Goal: Task Accomplishment & Management: Manage account settings

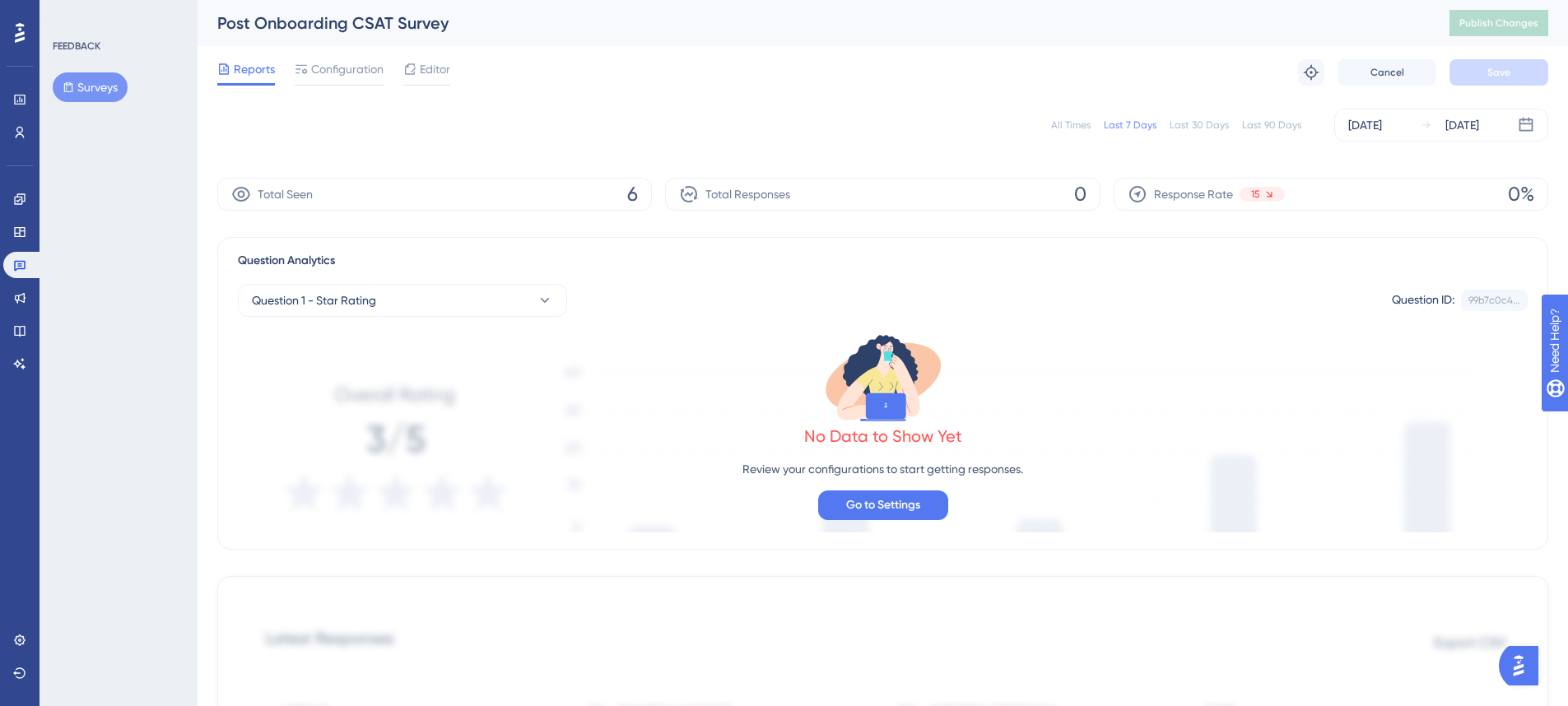
click at [1089, 124] on div "All Times" at bounding box center [1071, 125] width 40 height 14
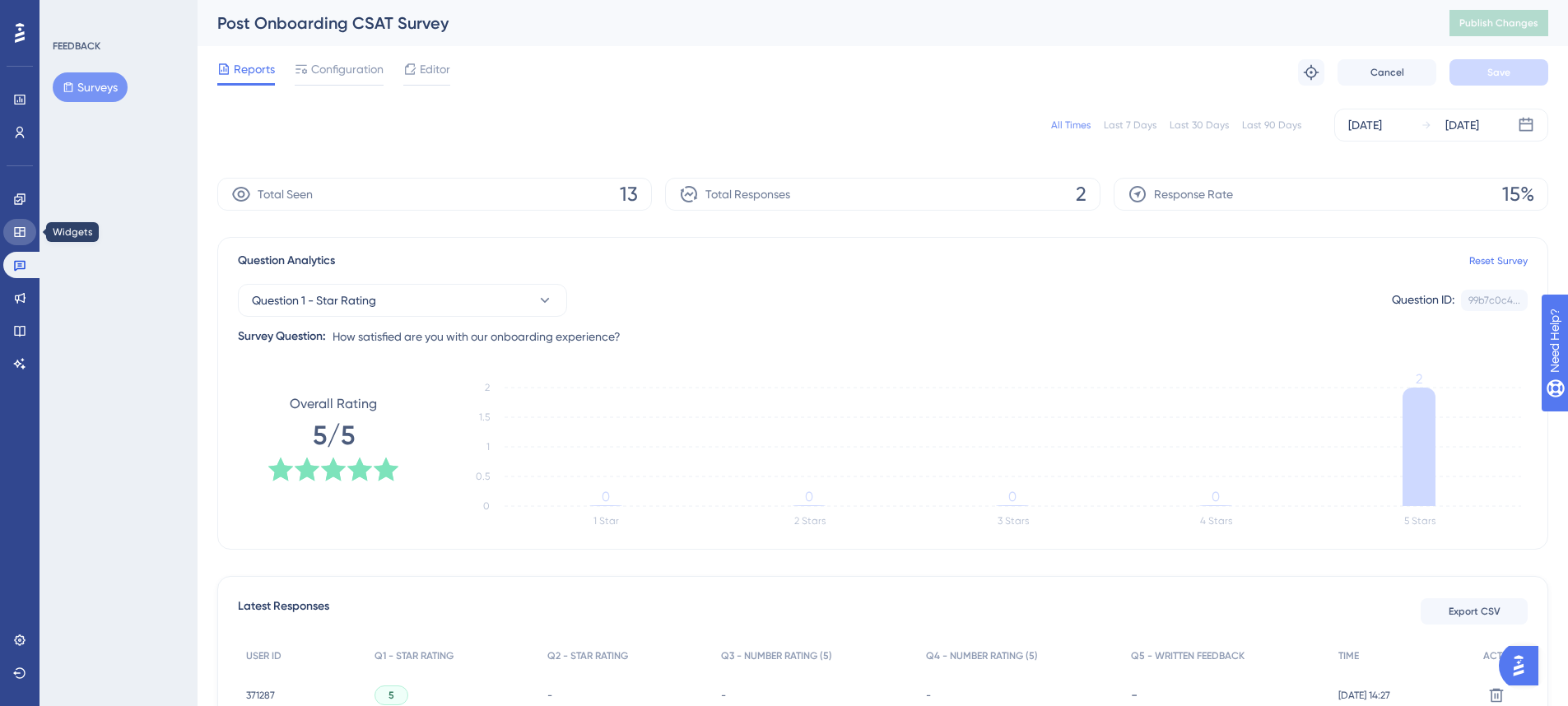
click at [16, 231] on icon at bounding box center [20, 232] width 14 height 14
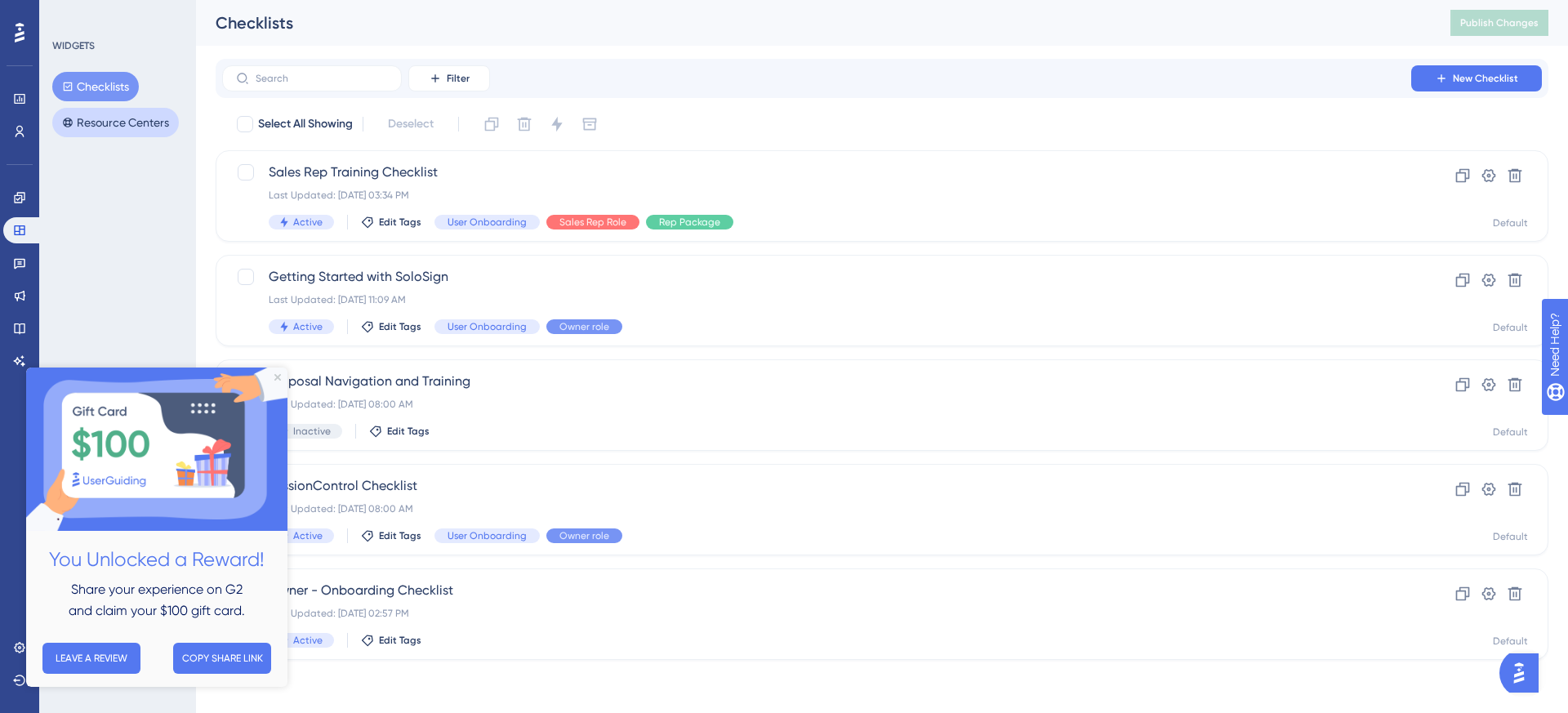
click at [101, 121] on button "Resource Centers" at bounding box center [115, 122] width 127 height 29
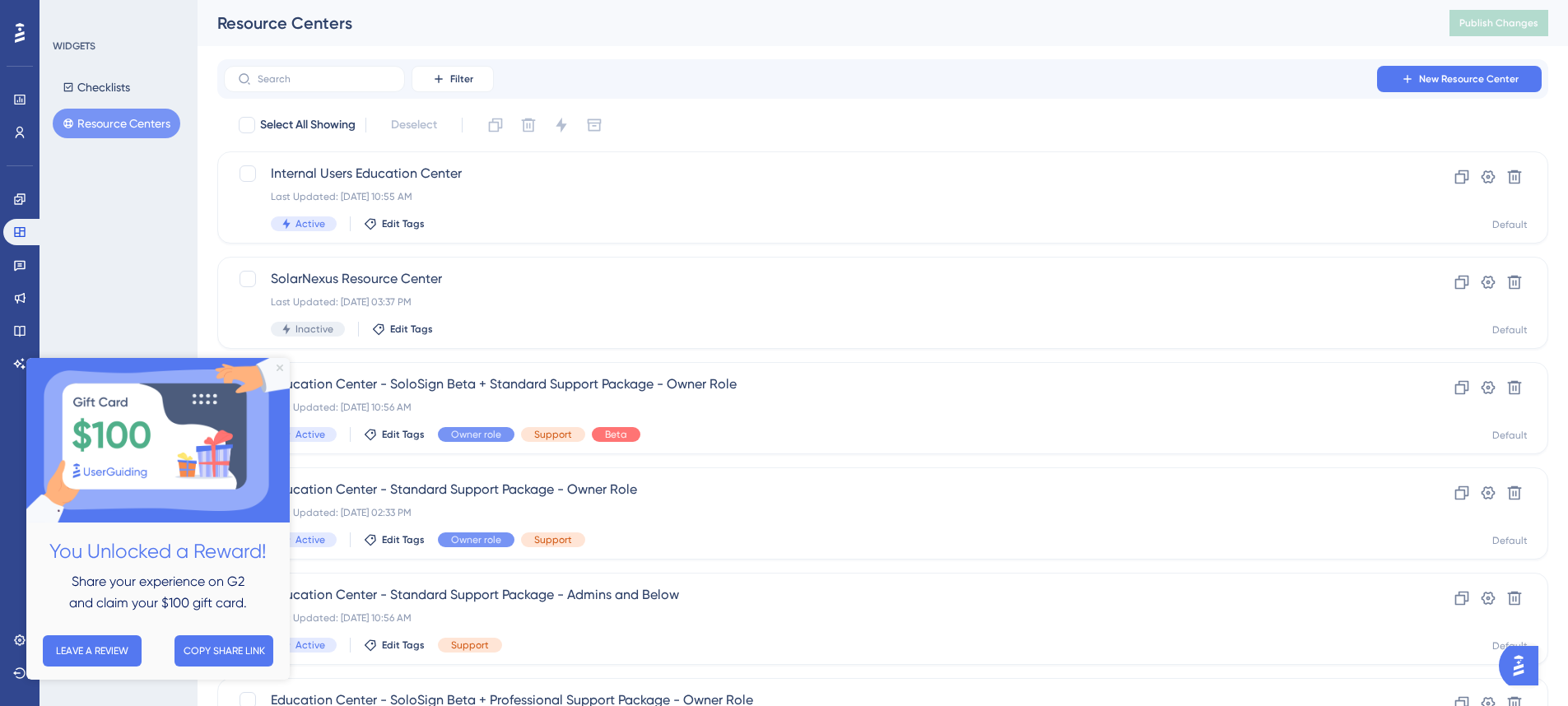
click at [281, 368] on icon "Close Preview" at bounding box center [279, 368] width 7 height 7
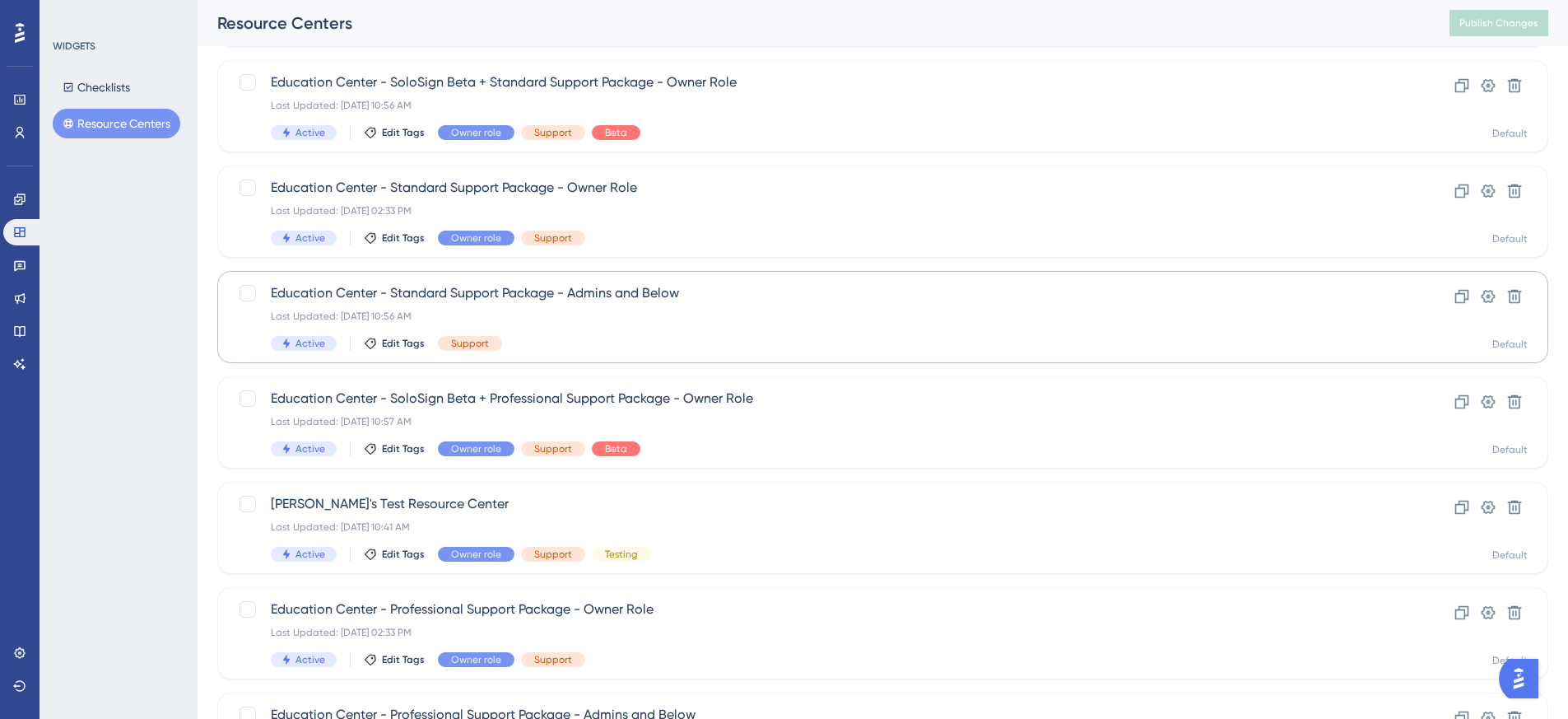
scroll to position [362, 0]
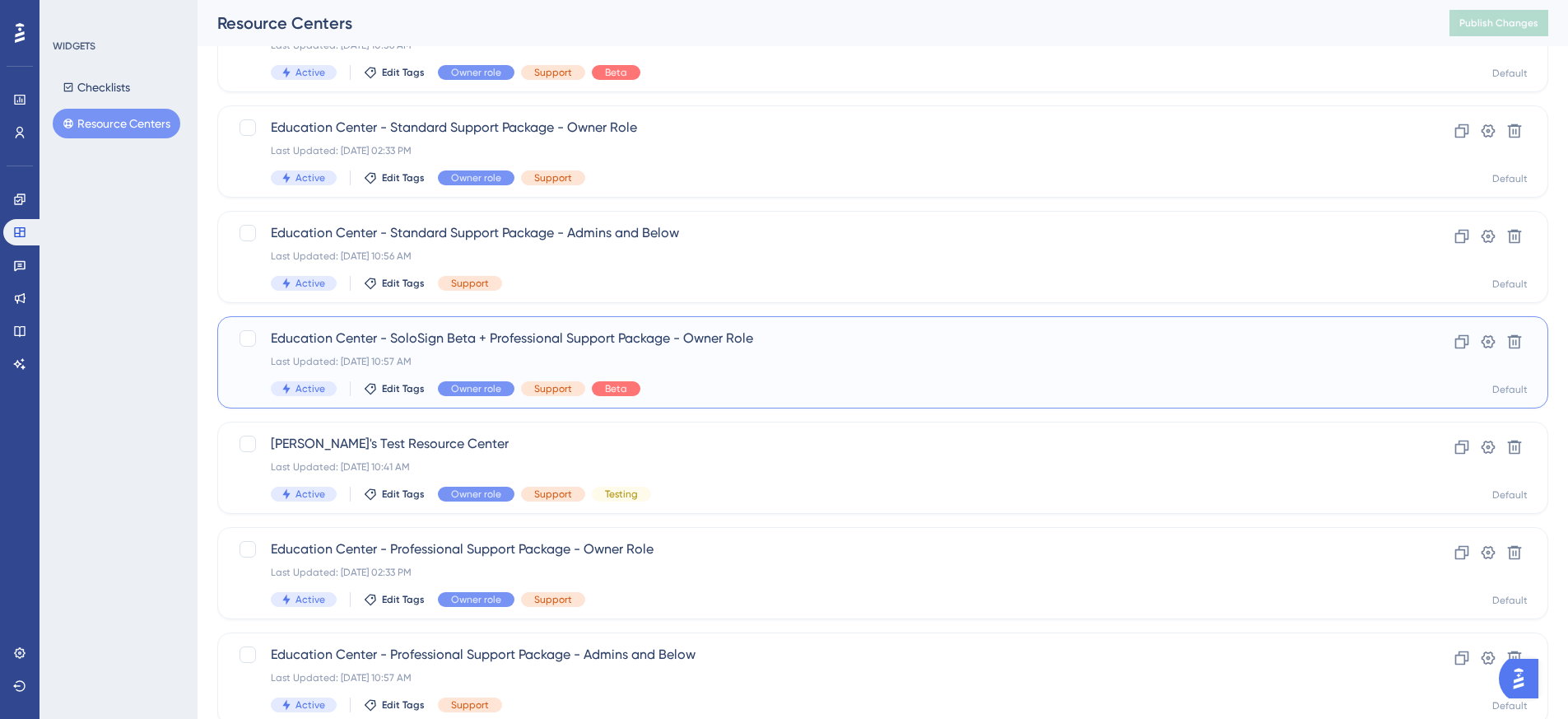
click at [719, 340] on span "Education Center - SoloSign Beta + Professional Support Package - Owner Role" at bounding box center [817, 338] width 1092 height 19
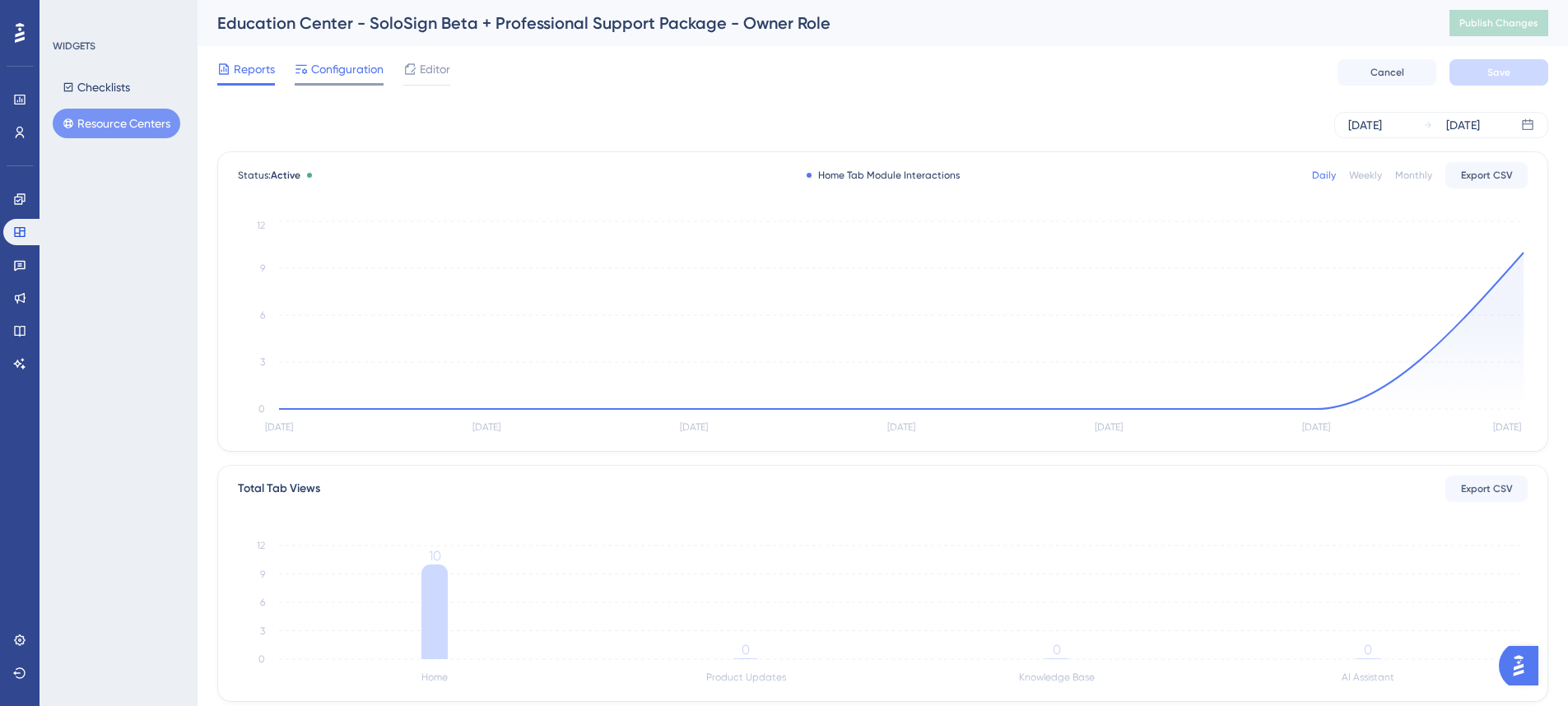
click at [338, 73] on span "Configuration" at bounding box center [347, 68] width 73 height 19
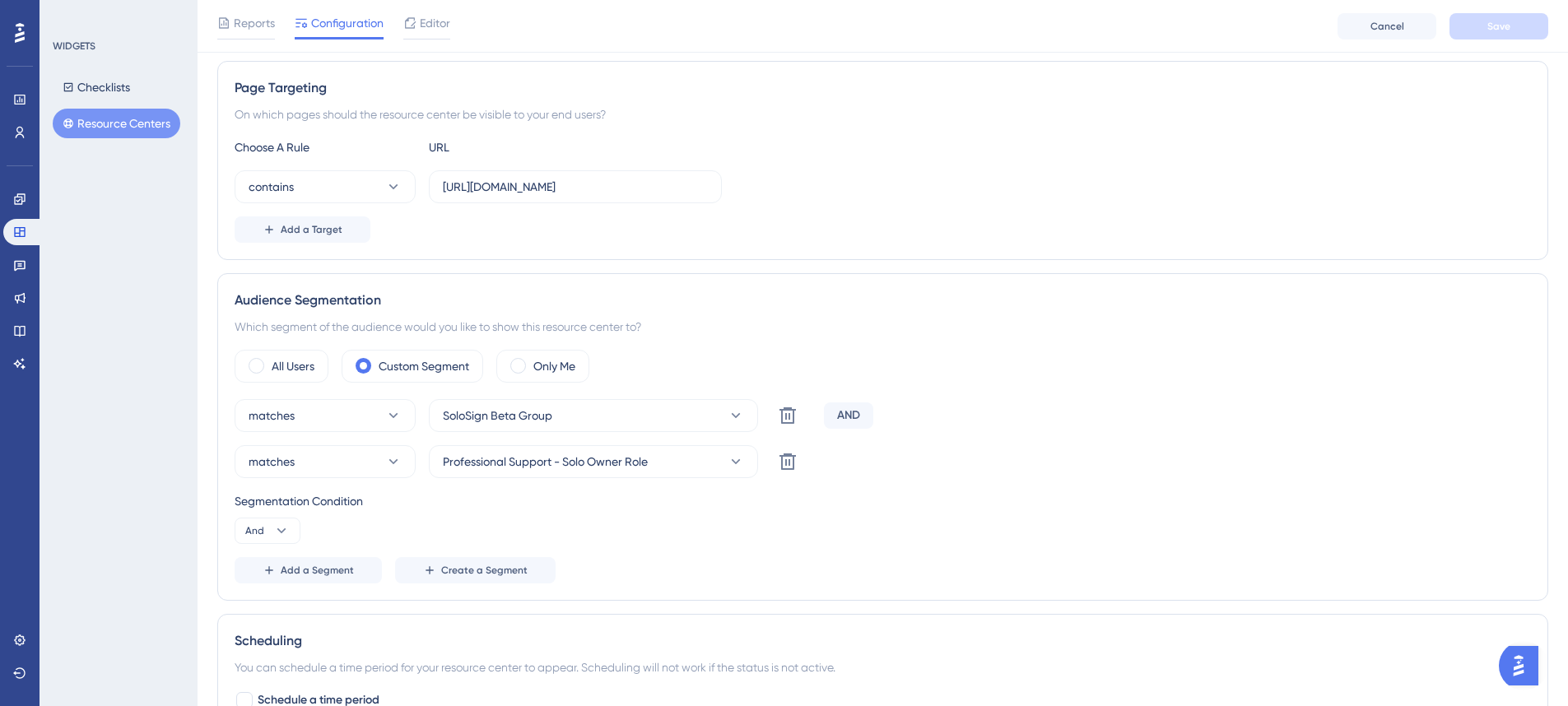
scroll to position [300, 0]
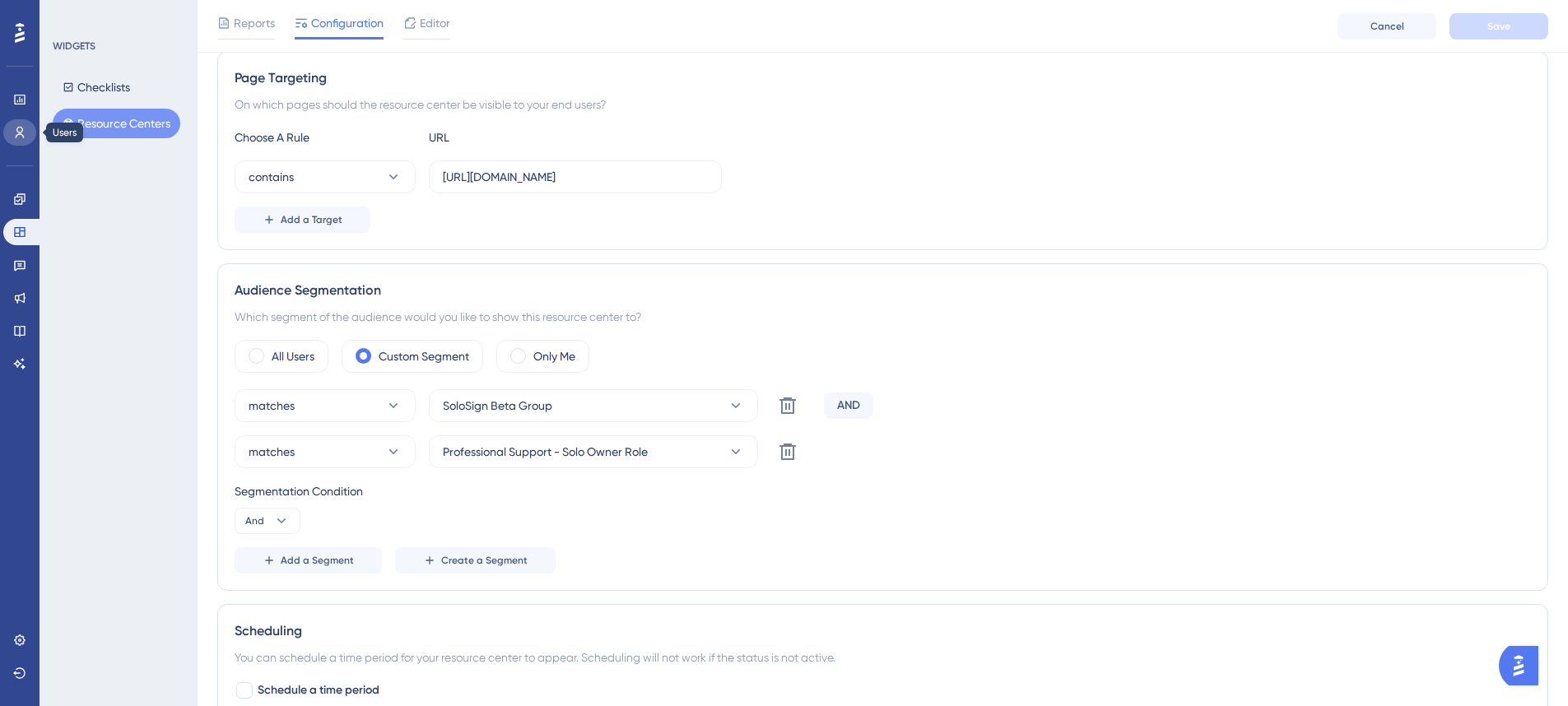
click at [24, 140] on link at bounding box center [19, 132] width 33 height 26
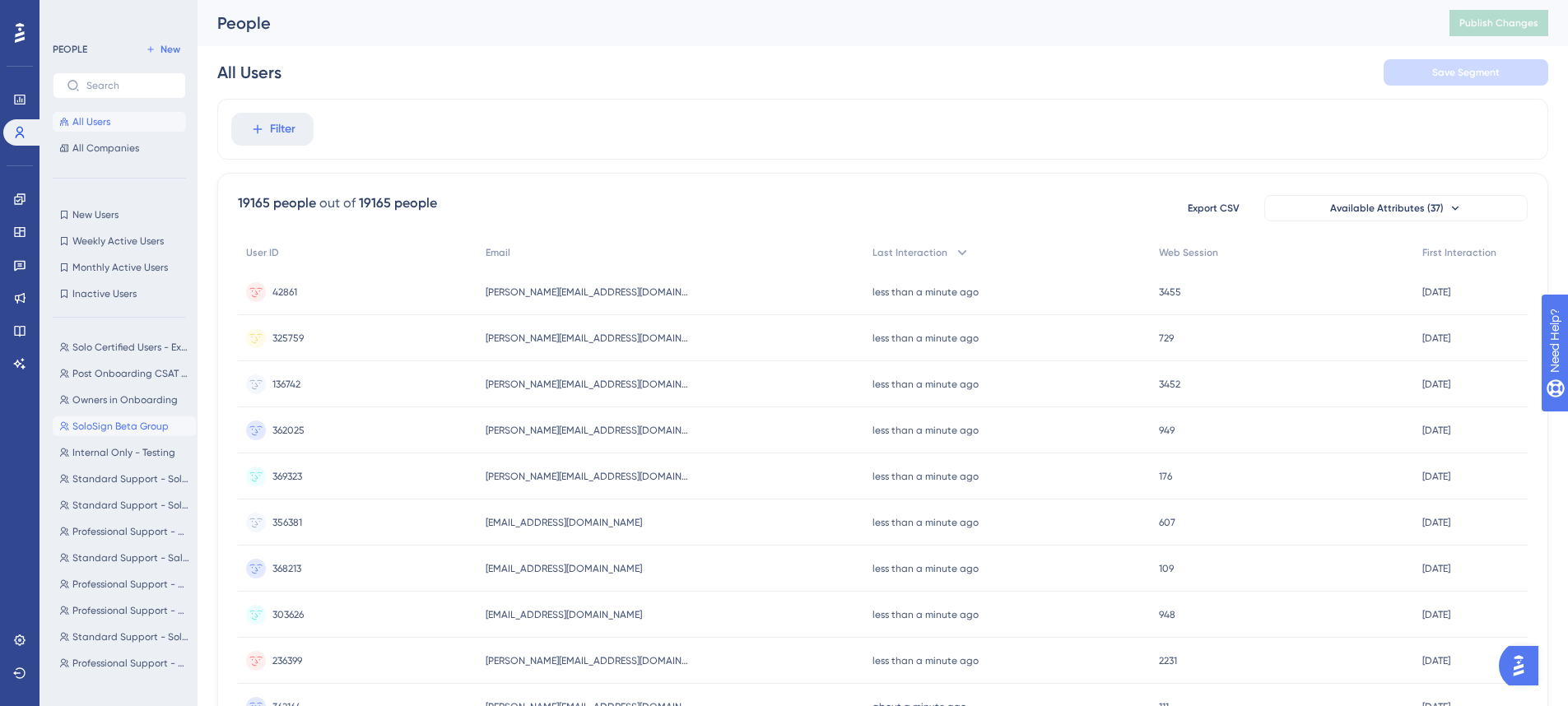
click at [128, 430] on span "SoloSign Beta Group" at bounding box center [121, 426] width 96 height 14
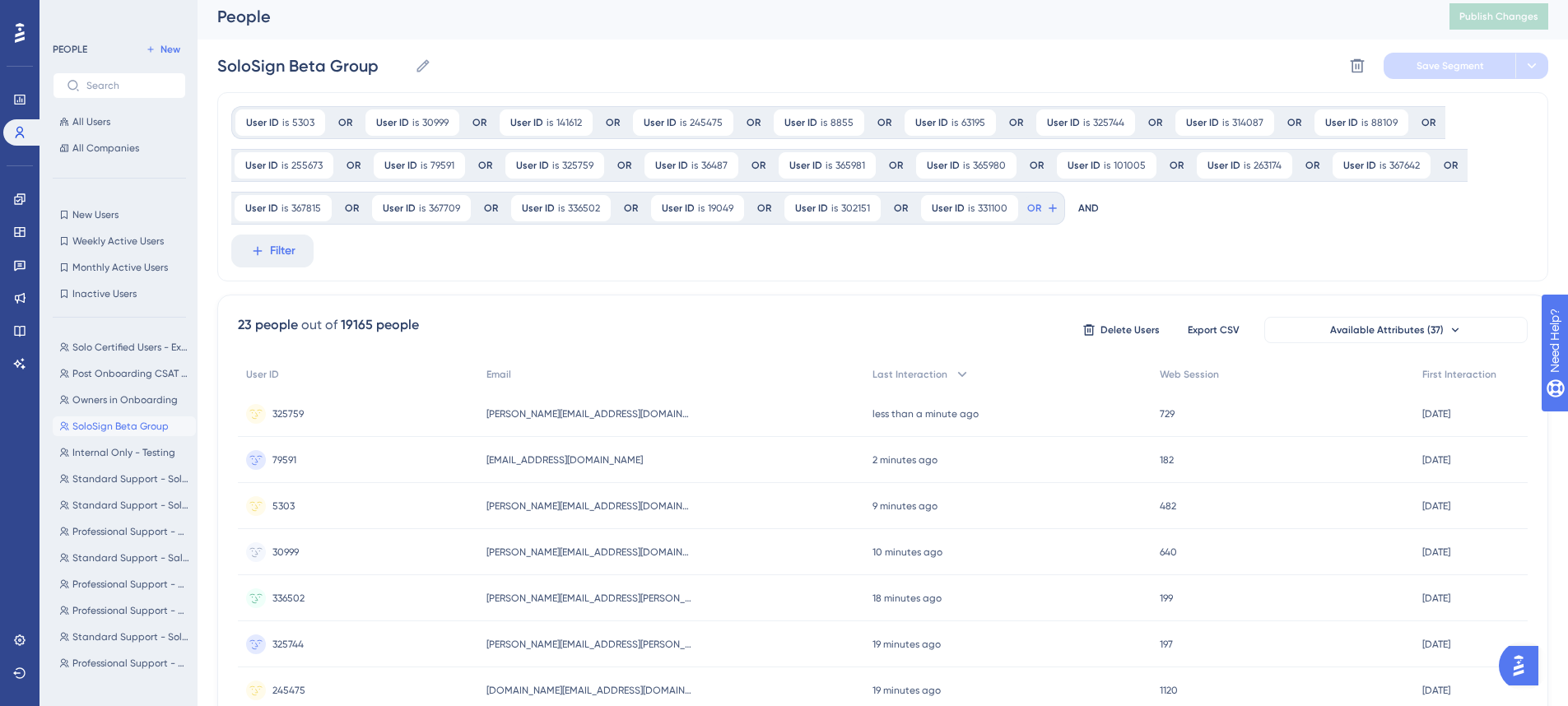
scroll to position [10, 0]
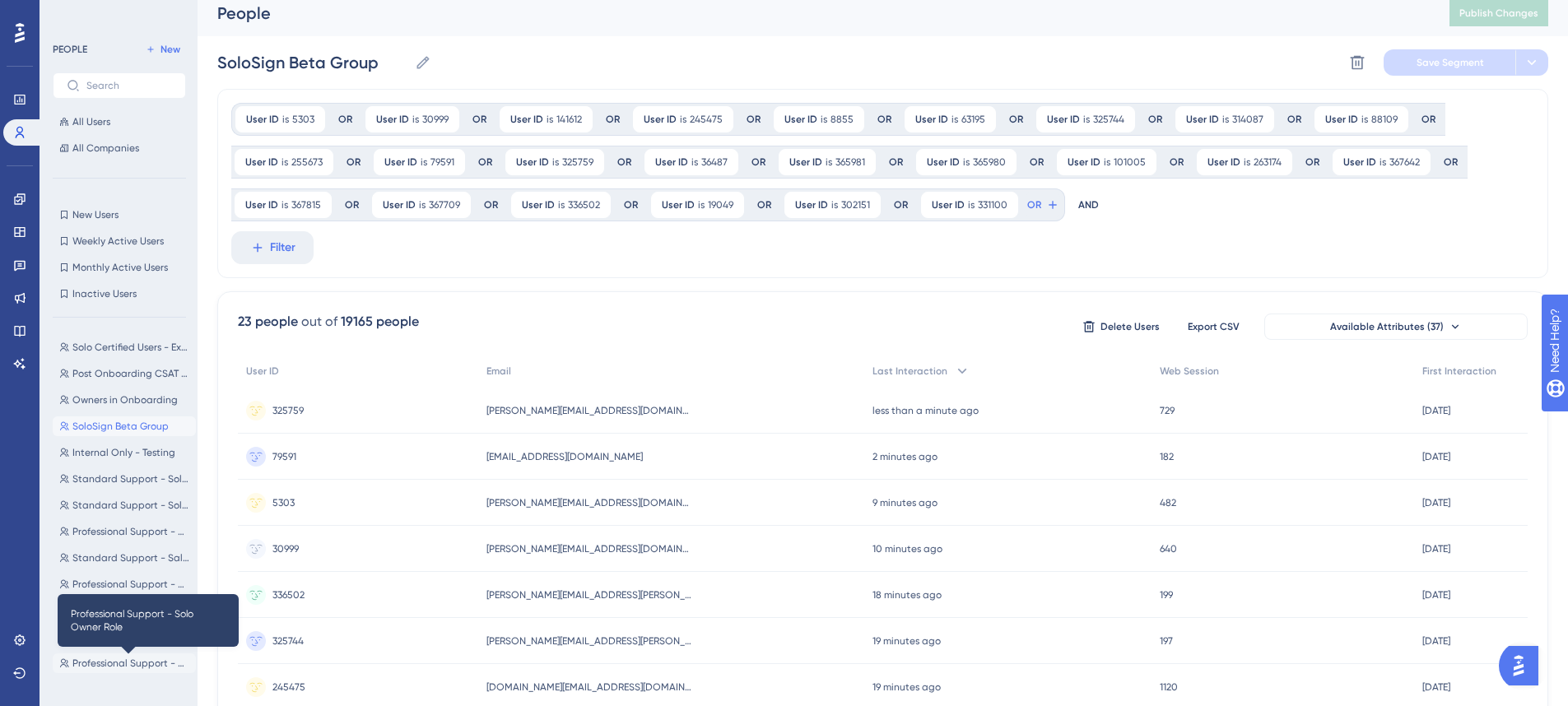
click at [106, 659] on span "Professional Support - Solo Owner Role" at bounding box center [131, 664] width 117 height 14
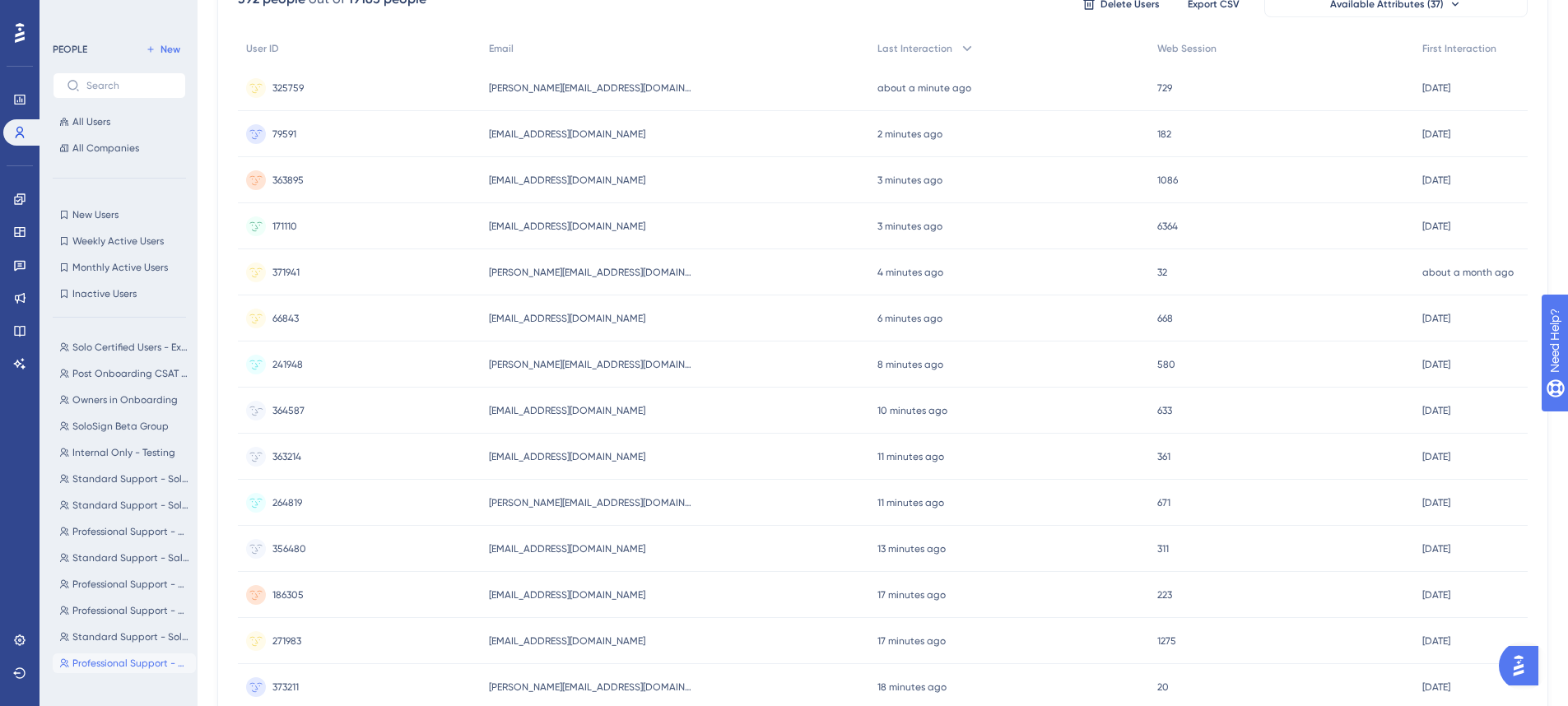
scroll to position [617, 0]
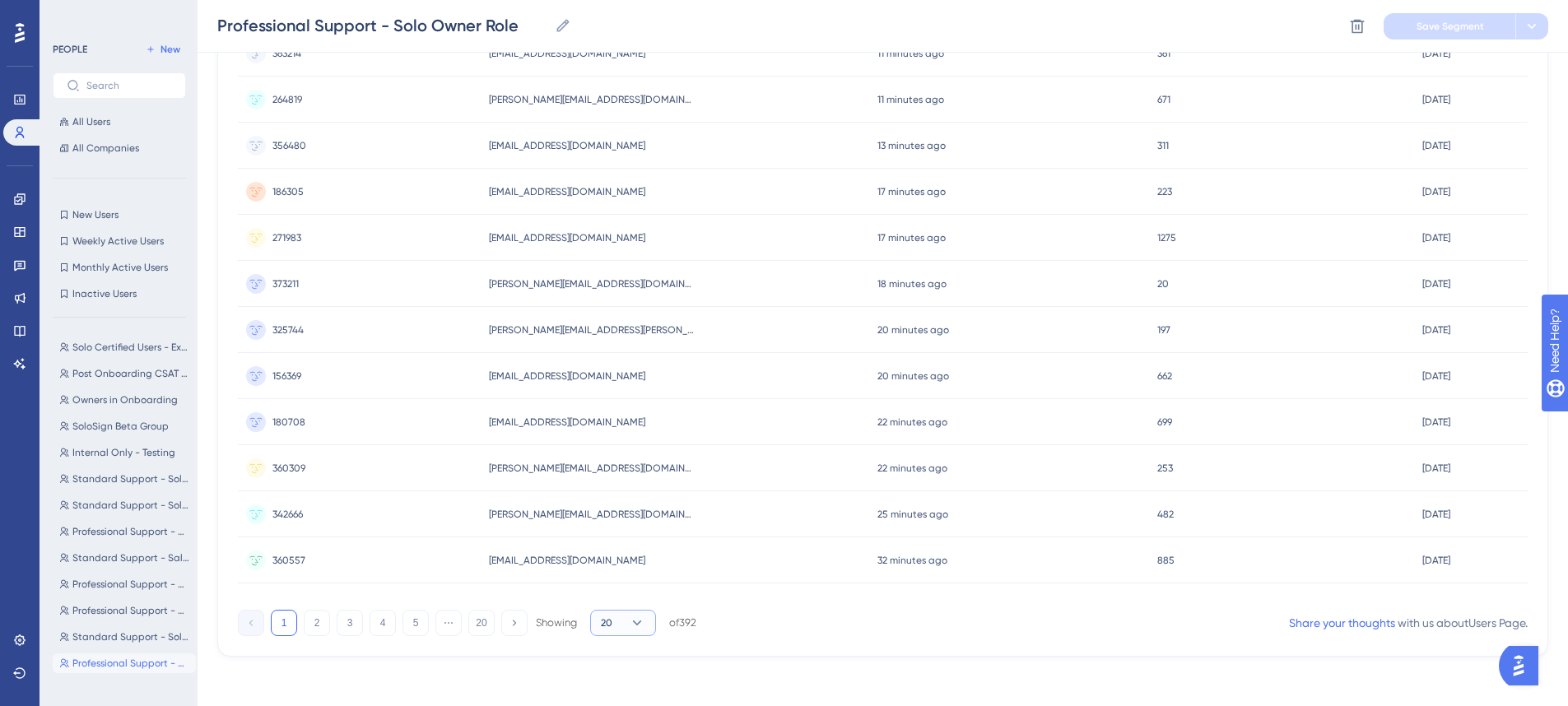
click at [635, 626] on icon at bounding box center [637, 622] width 16 height 16
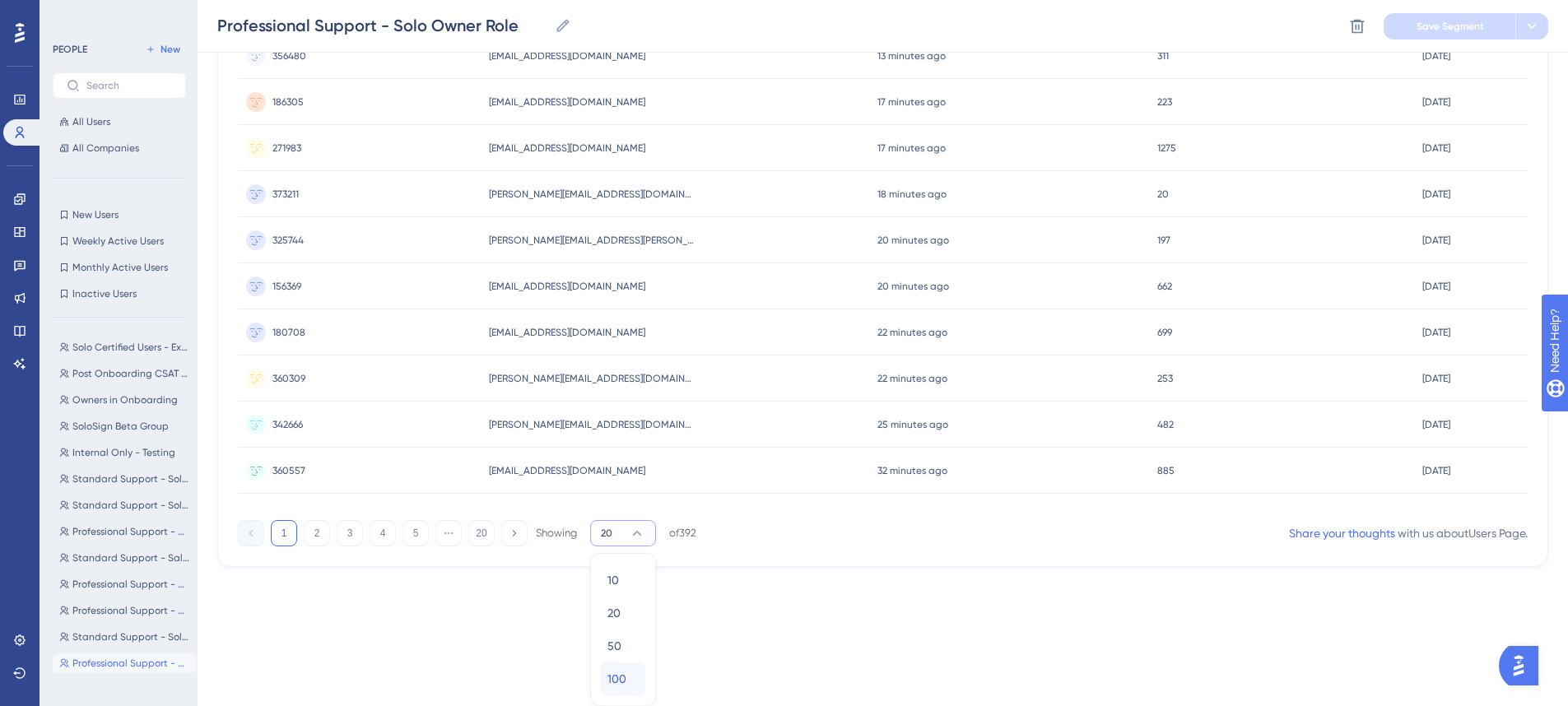
click at [613, 689] on div "100 100" at bounding box center [622, 679] width 31 height 33
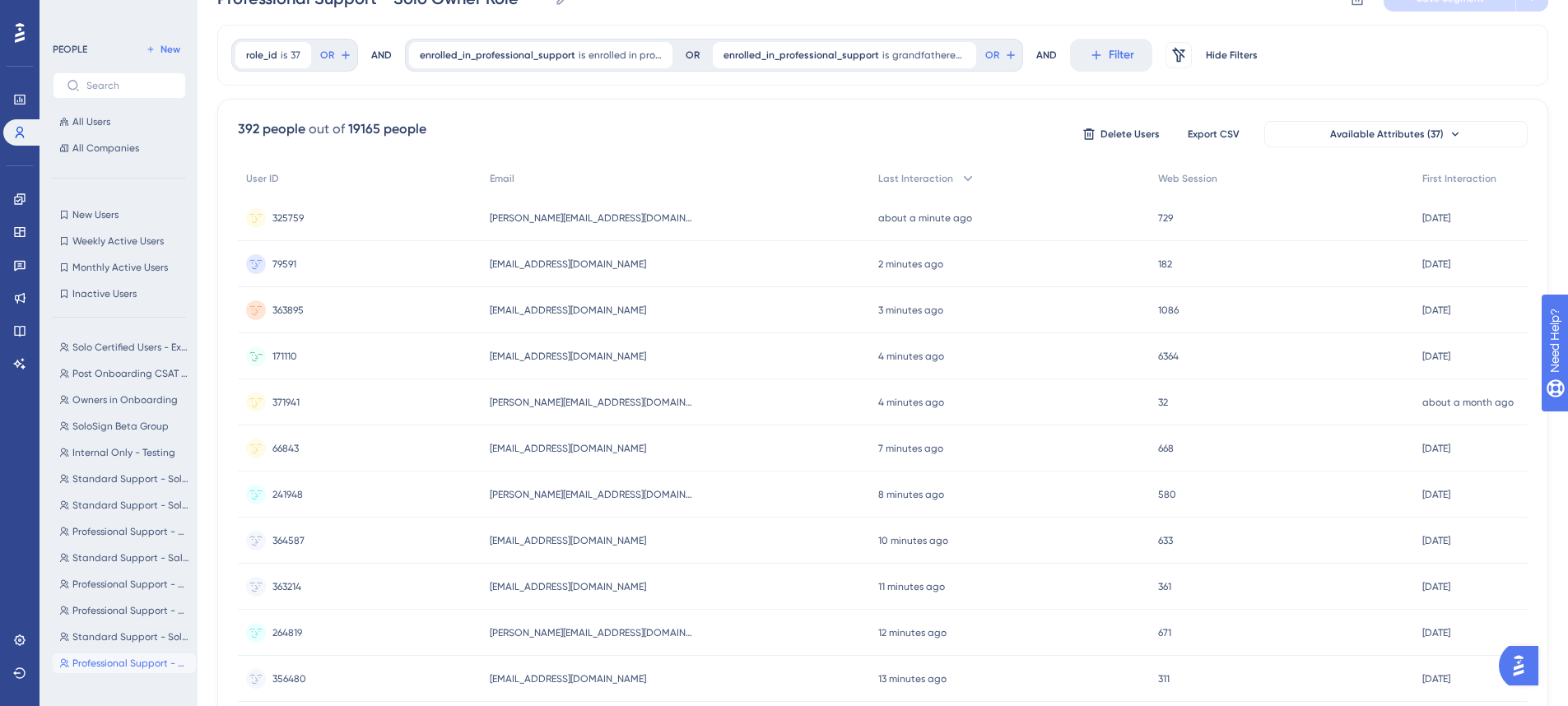
scroll to position [0, 0]
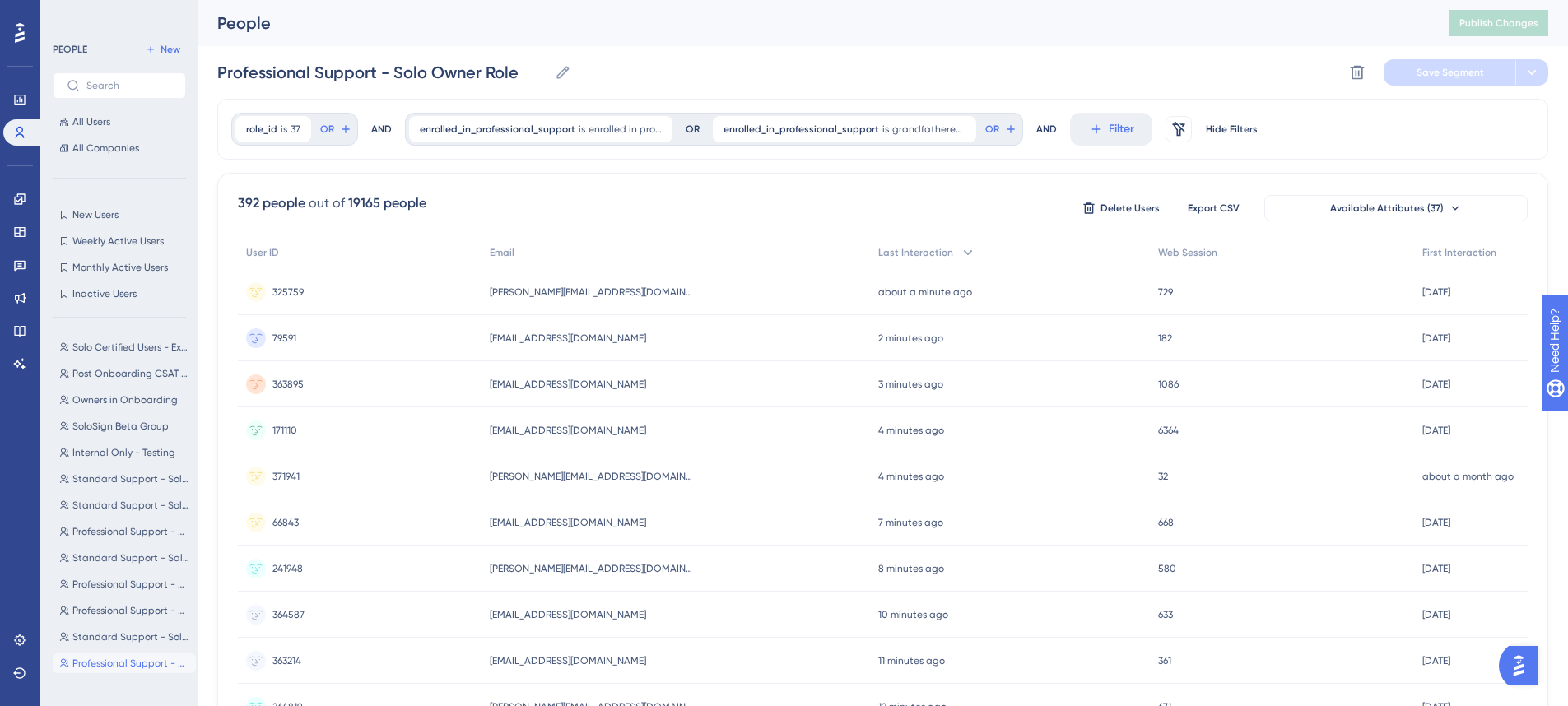
click at [704, 211] on div "392 people out of 19165 people Delete Users Export CSV Available Attributes (37)" at bounding box center [882, 208] width 1289 height 30
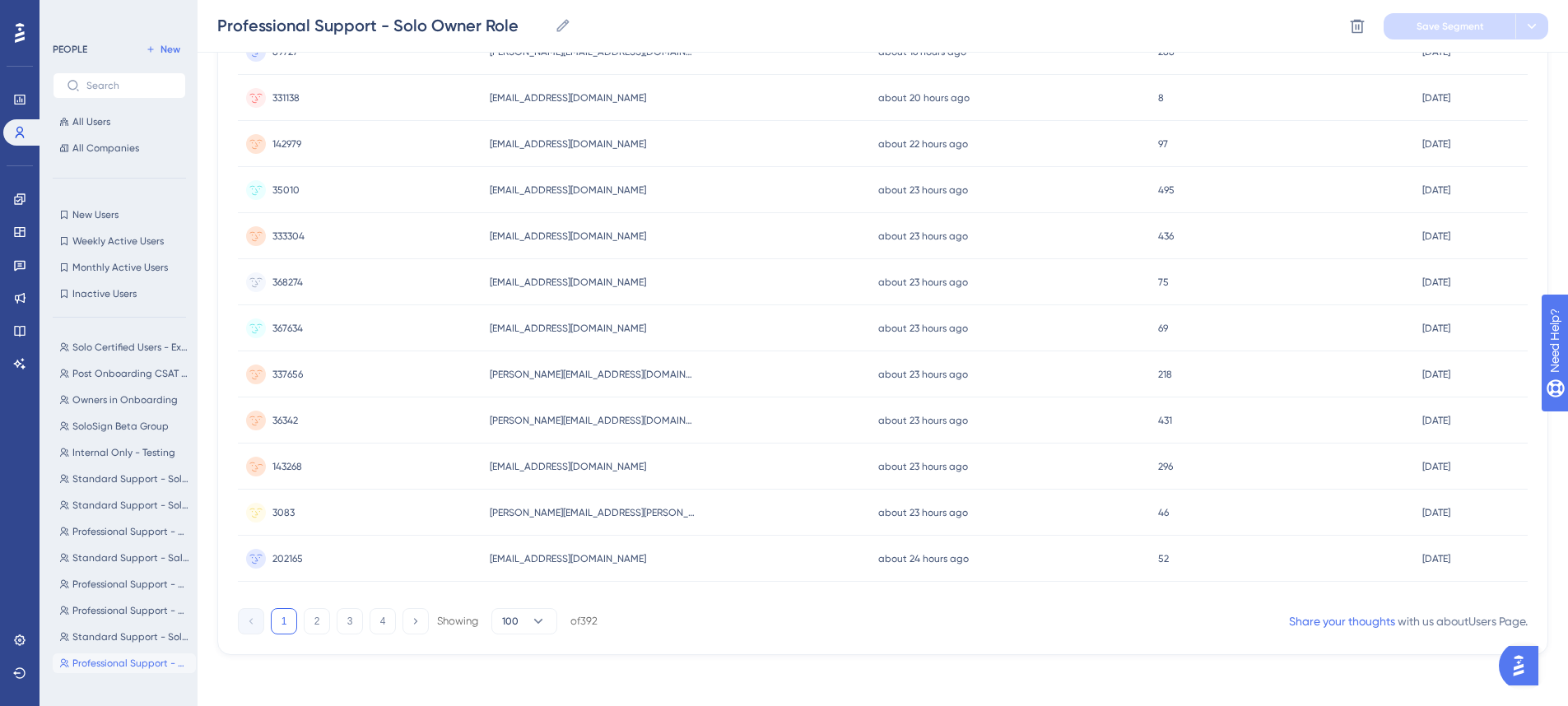
scroll to position [4305, 0]
click at [314, 622] on button "2" at bounding box center [317, 619] width 26 height 26
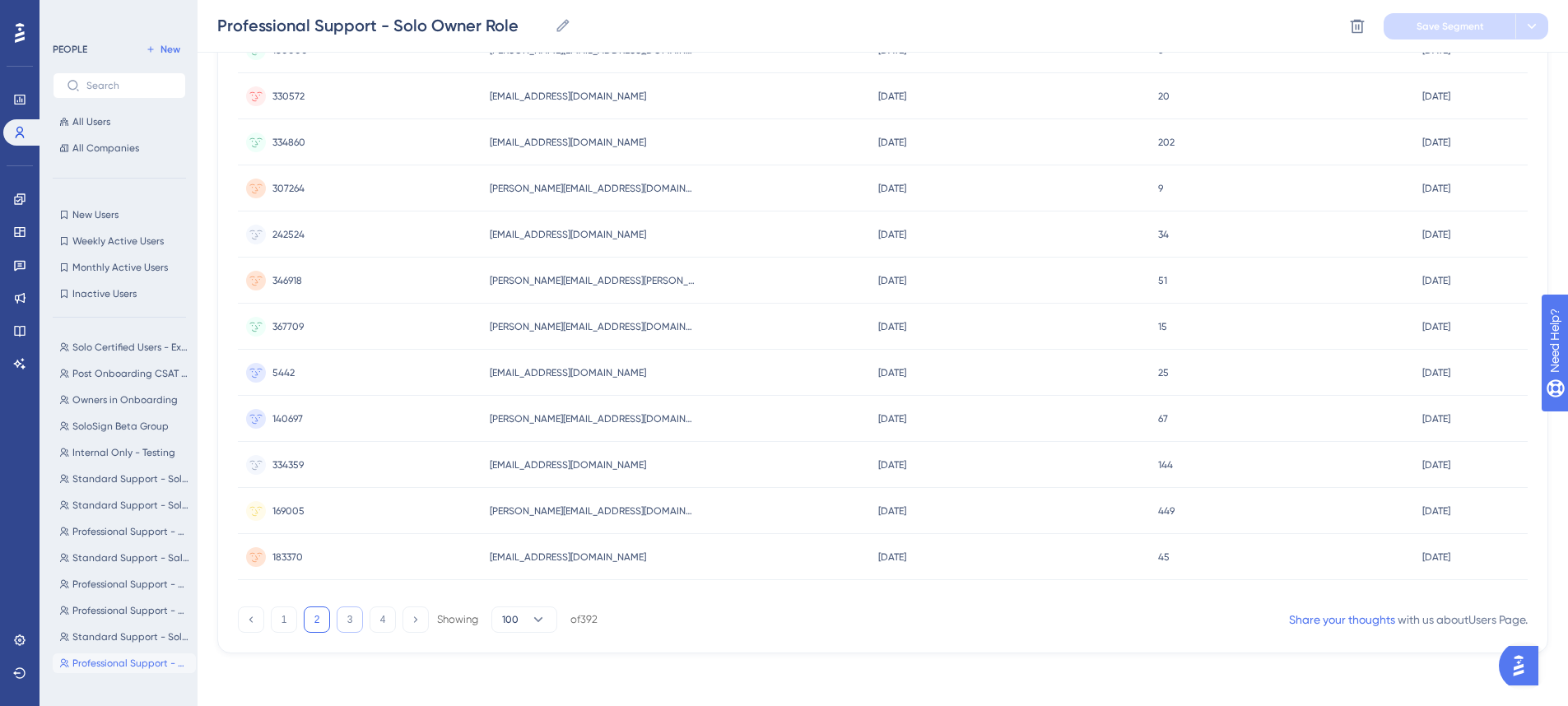
click at [338, 623] on button "3" at bounding box center [350, 619] width 26 height 26
click at [388, 624] on button "4" at bounding box center [383, 619] width 26 height 26
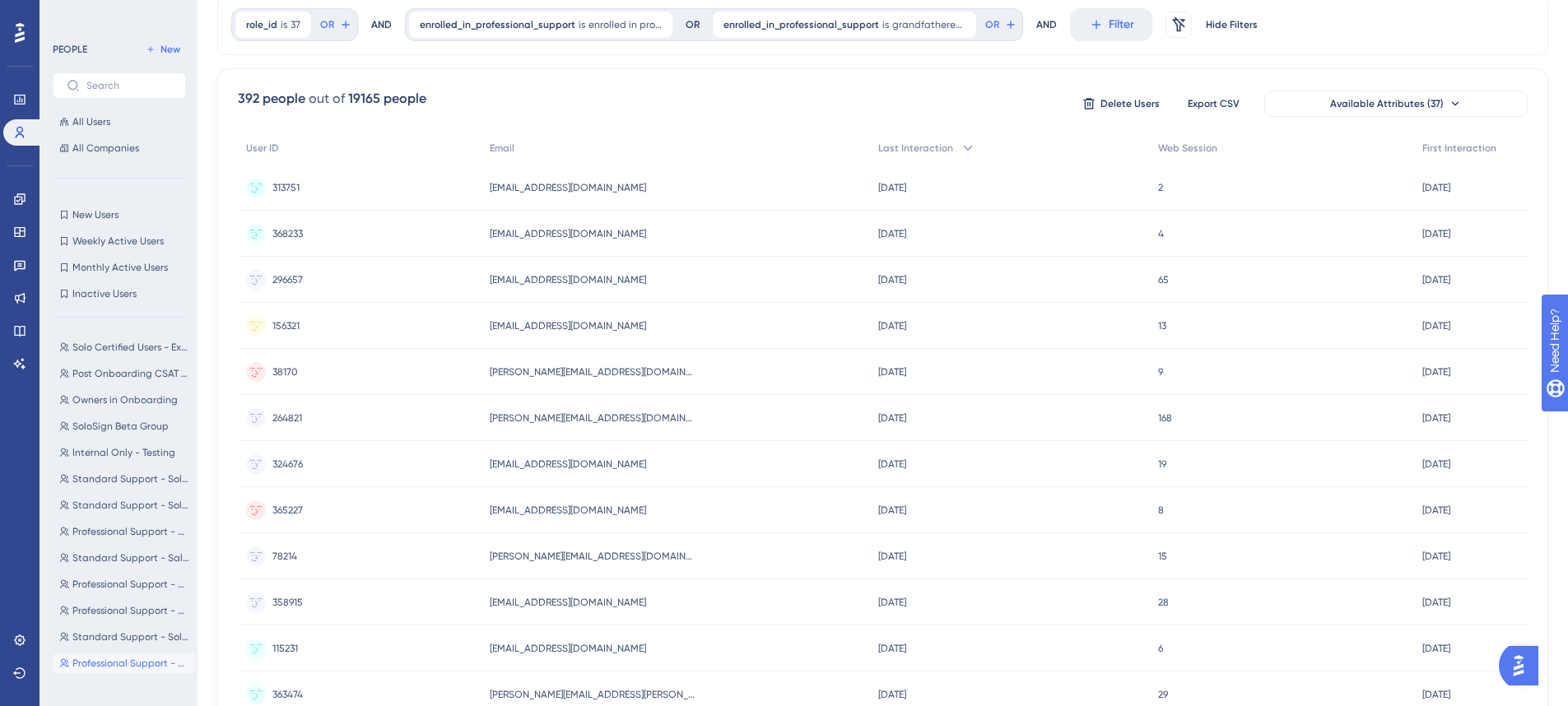
scroll to position [0, 0]
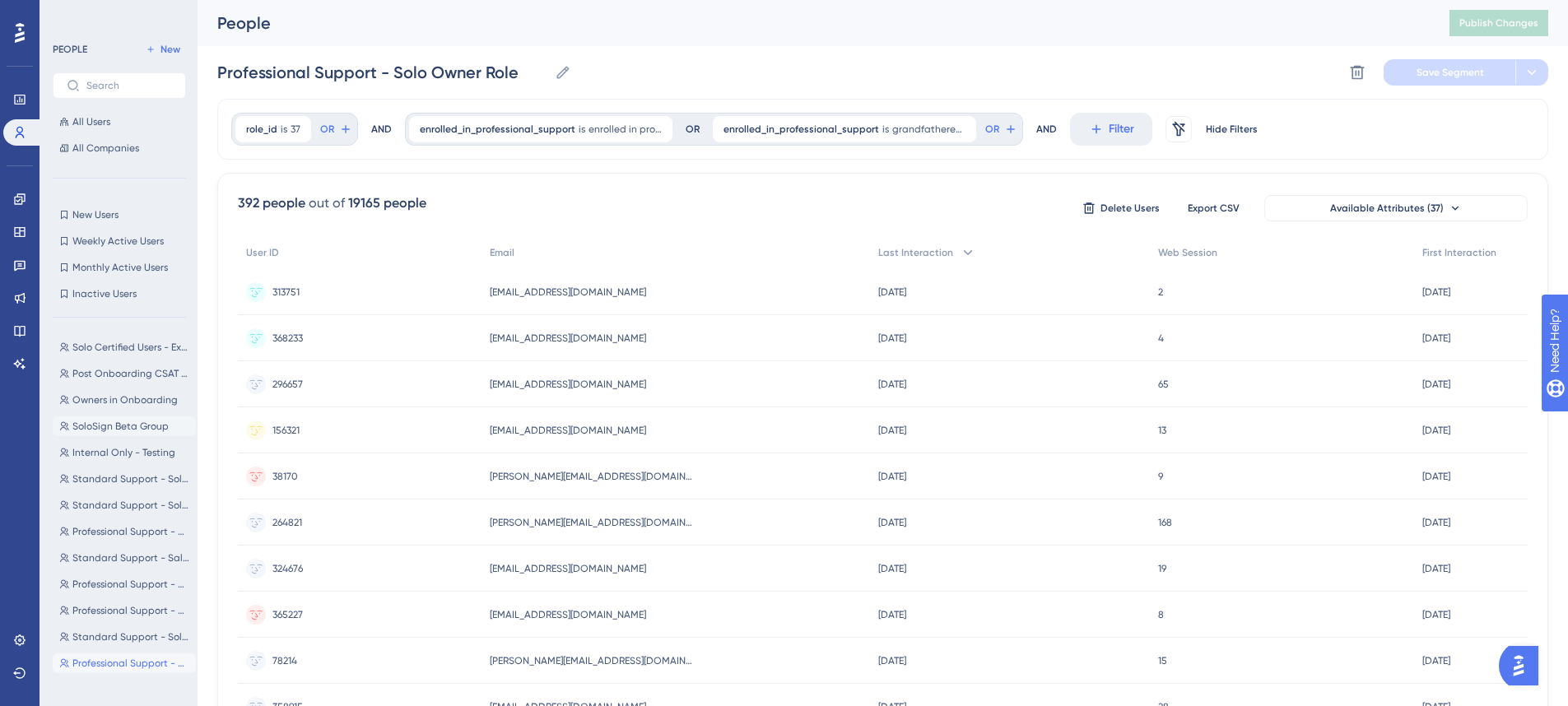
click at [119, 429] on span "SoloSign Beta Group" at bounding box center [121, 426] width 96 height 14
type input "SoloSign Beta Group"
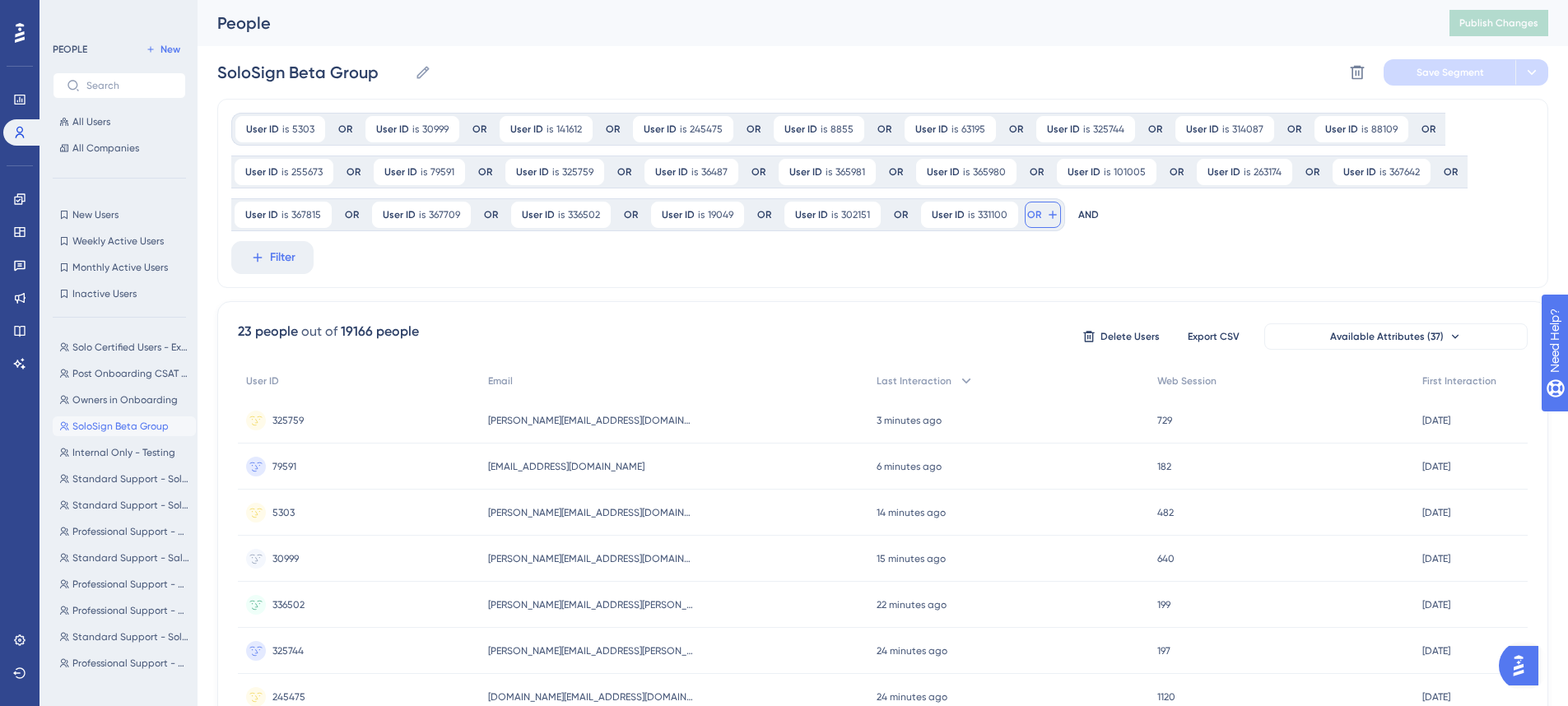
click at [1048, 209] on icon at bounding box center [1053, 215] width 14 height 14
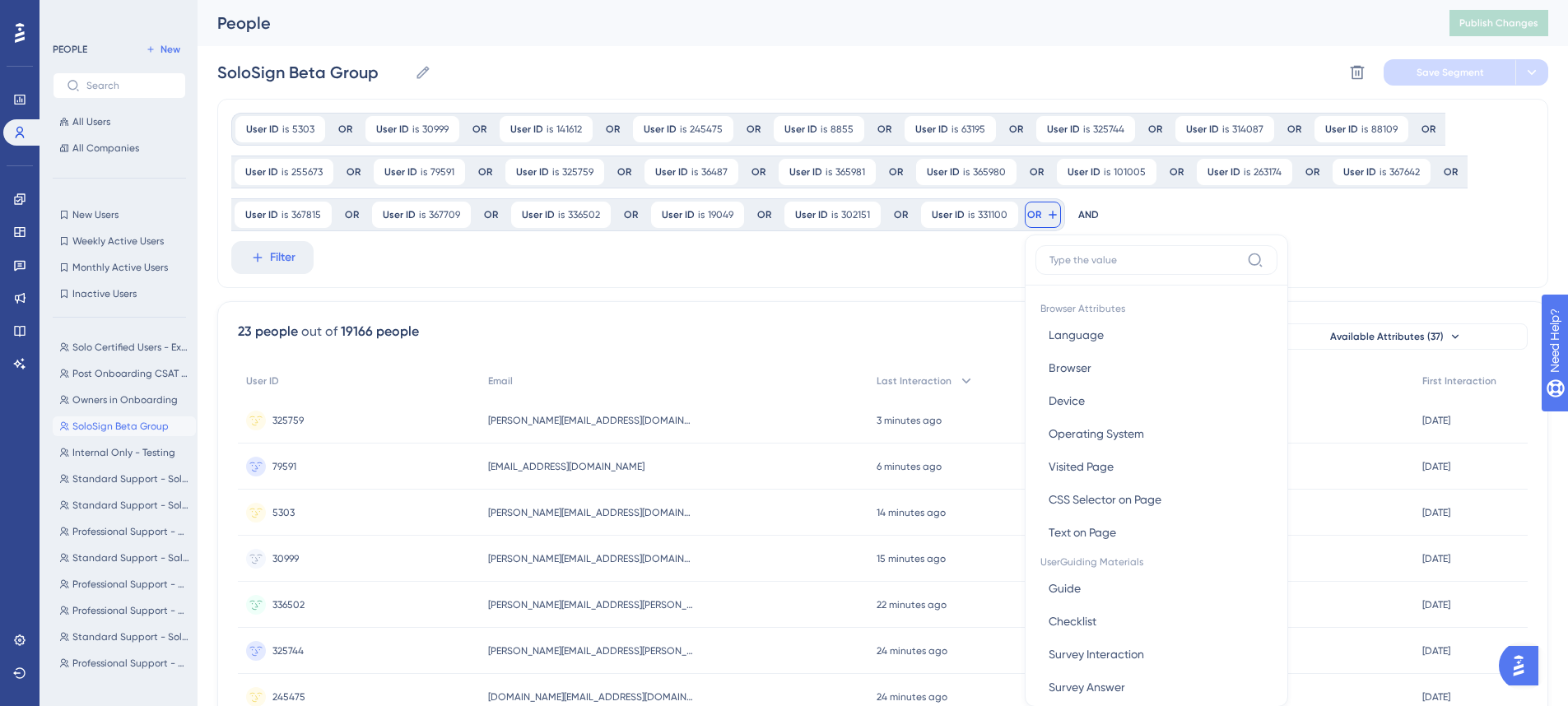
scroll to position [117, 0]
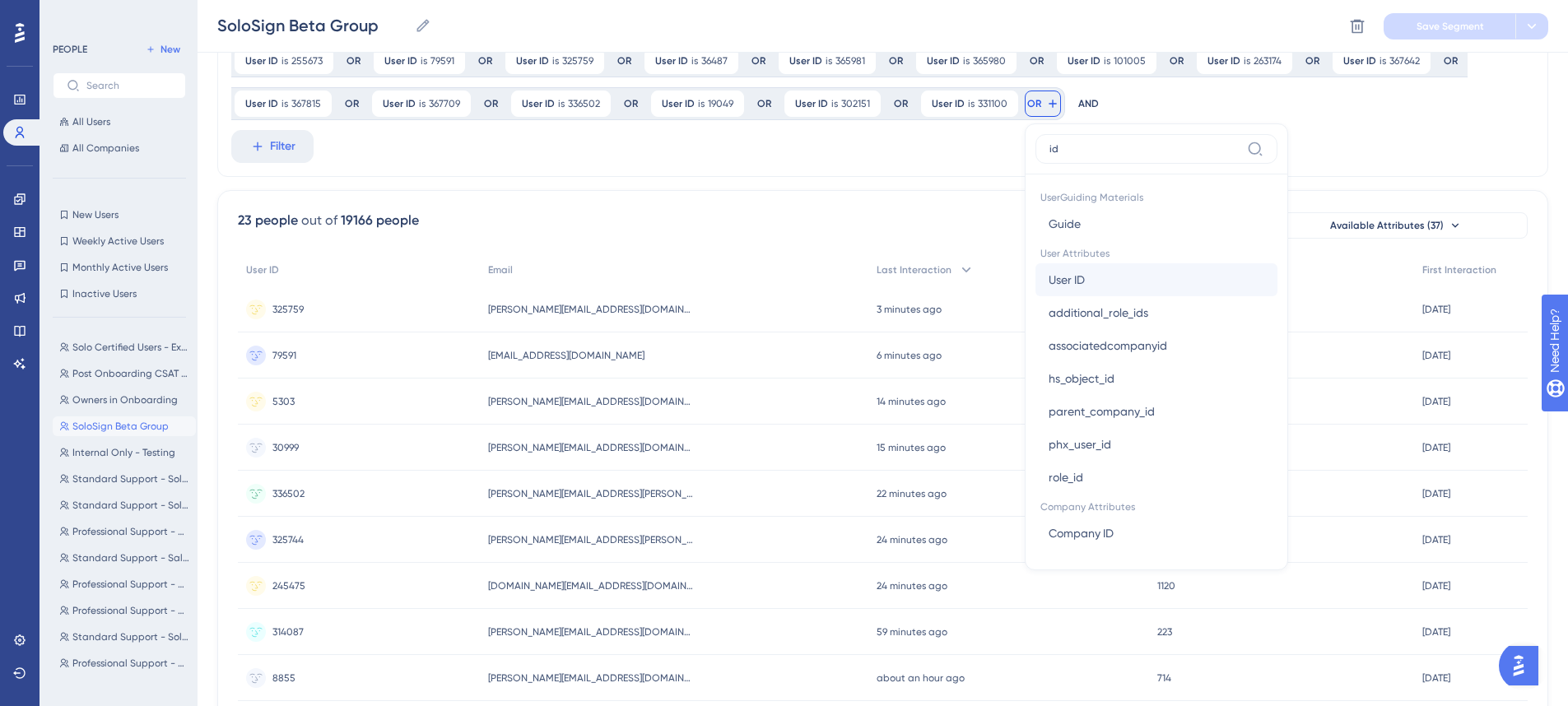
type input "id"
click at [1082, 272] on button "User ID User ID" at bounding box center [1156, 280] width 242 height 33
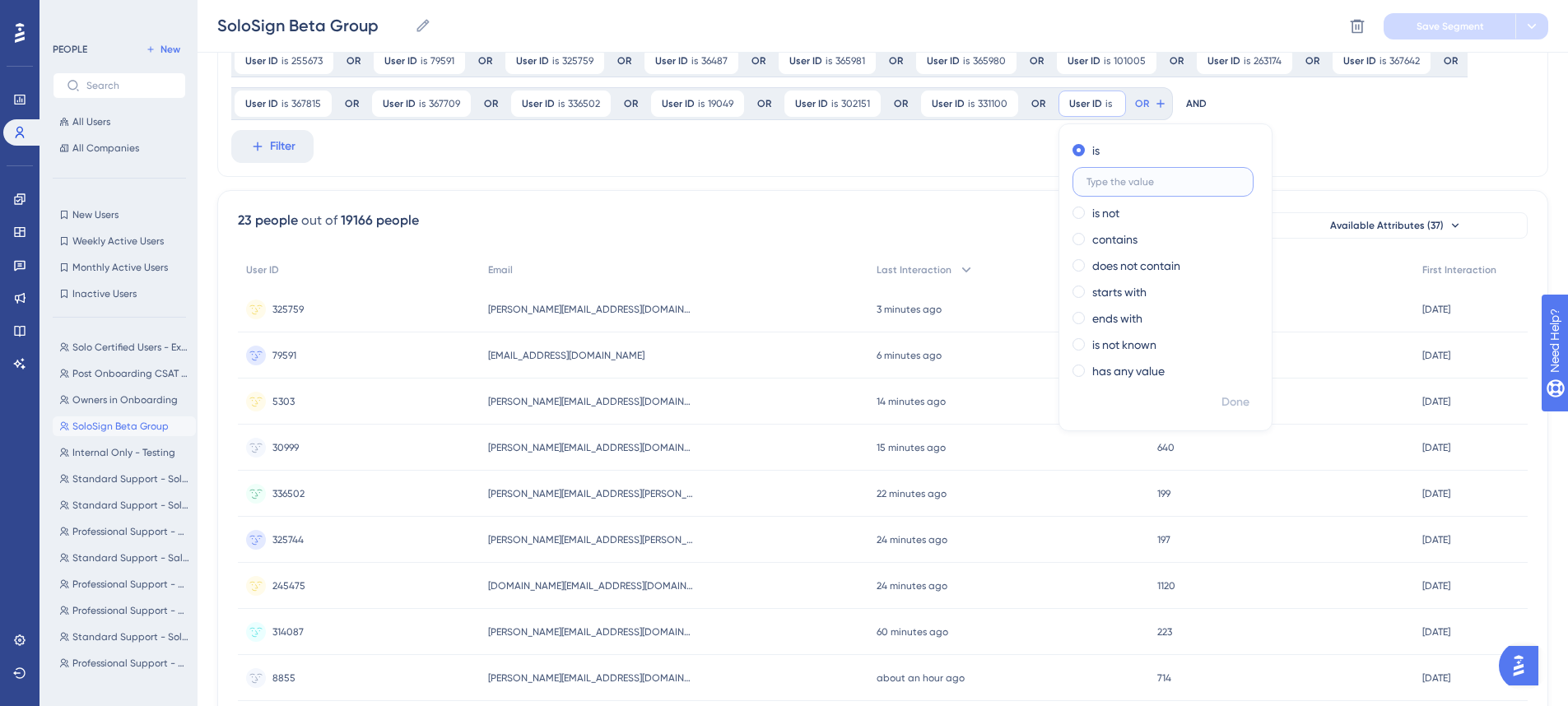
paste input "314277"
type input "314277"
click at [1251, 399] on button "Done" at bounding box center [1235, 402] width 46 height 30
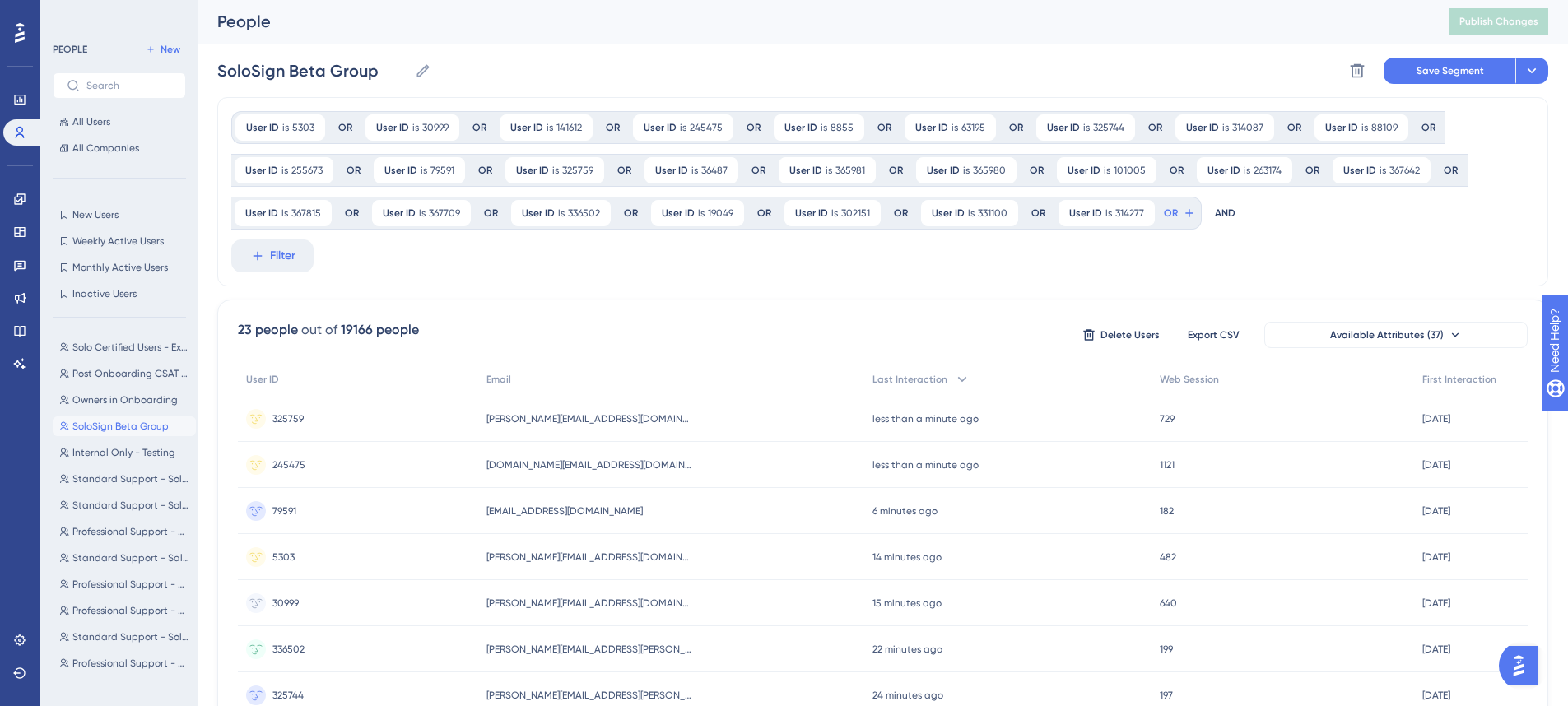
scroll to position [0, 0]
click at [1429, 59] on button "Save Segment" at bounding box center [1449, 72] width 132 height 26
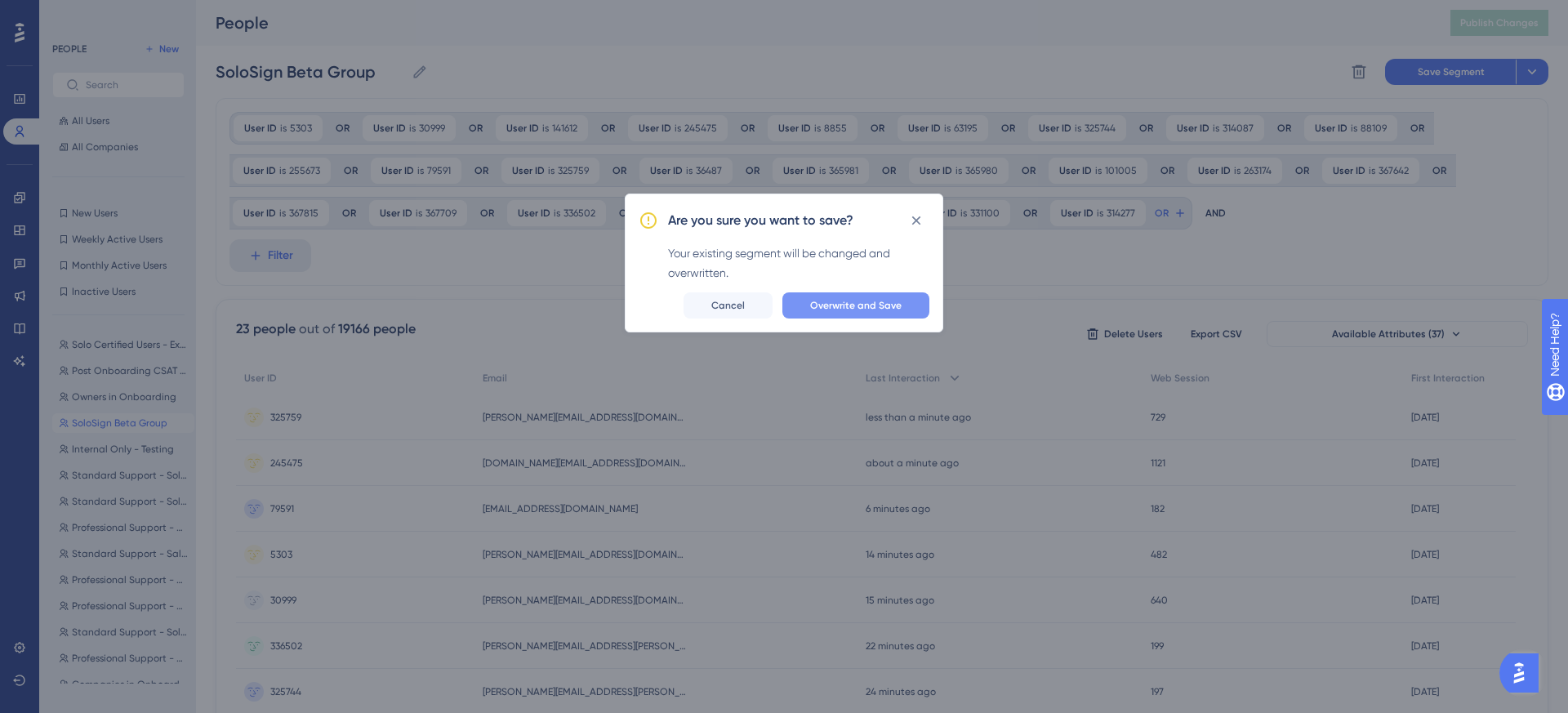
click at [908, 305] on button "Overwrite and Save" at bounding box center [856, 305] width 147 height 26
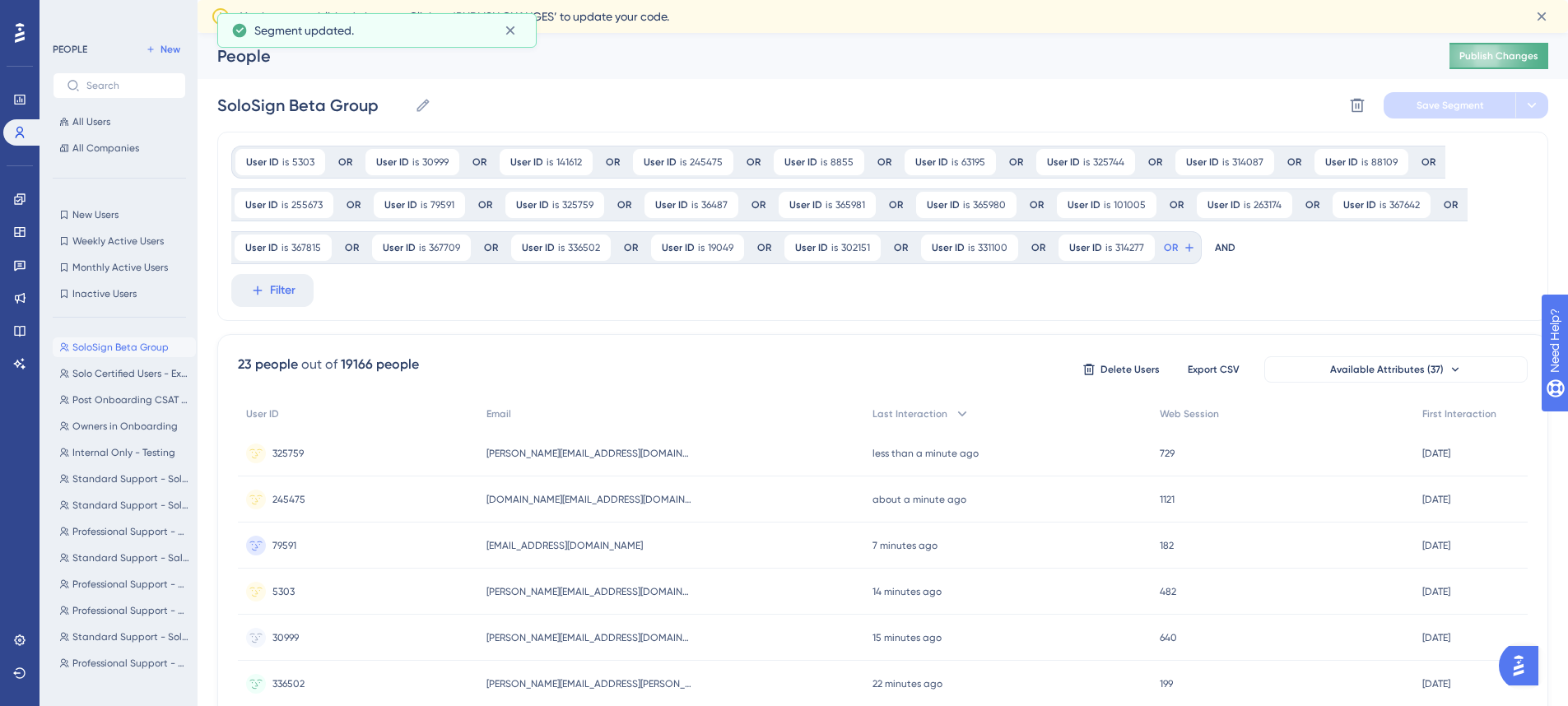
click at [1466, 52] on button "Publish Changes" at bounding box center [1498, 56] width 99 height 26
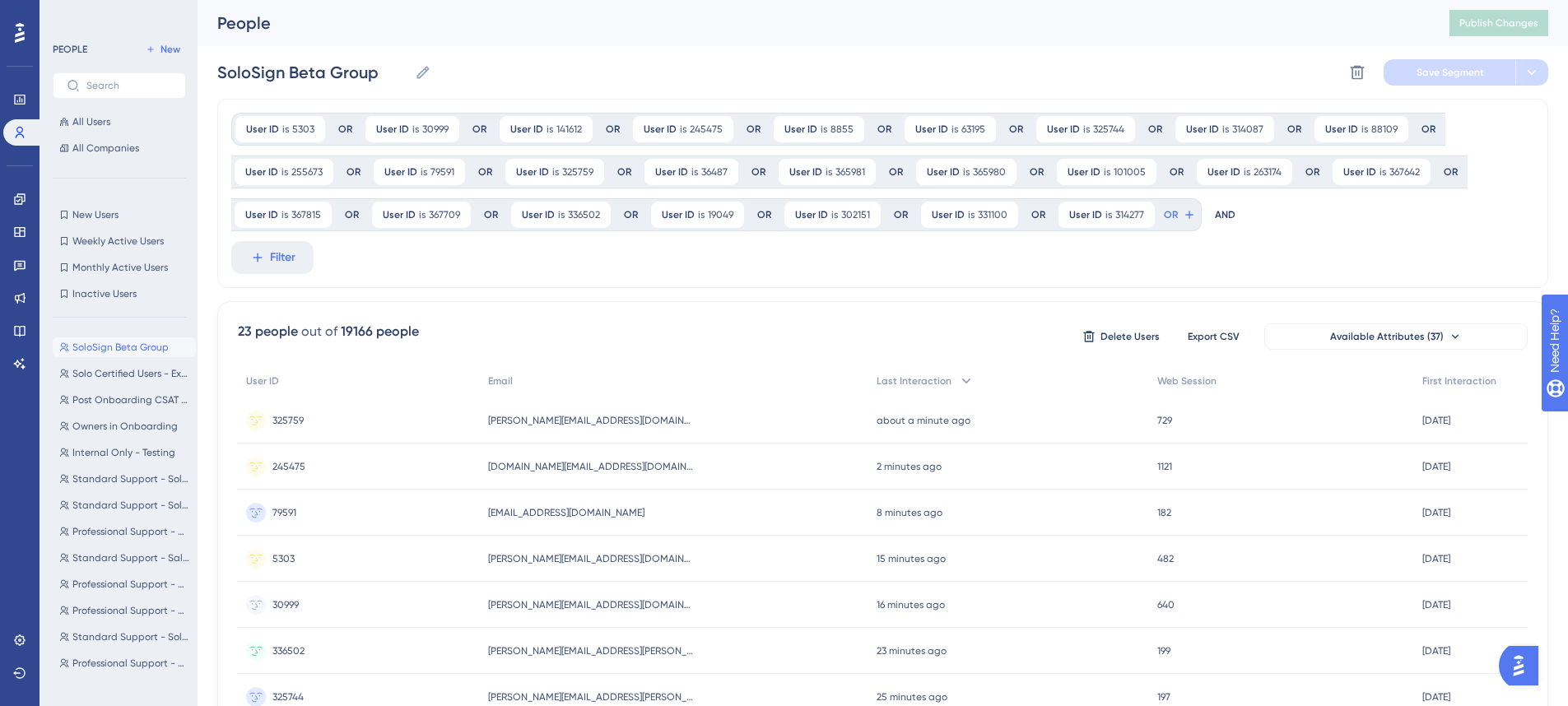
click at [465, 275] on div "User ID is 5303 5303 Remove OR User ID is 30999 30999 Remove OR User ID is 1416…" at bounding box center [882, 193] width 1331 height 189
